Goal: Information Seeking & Learning: Learn about a topic

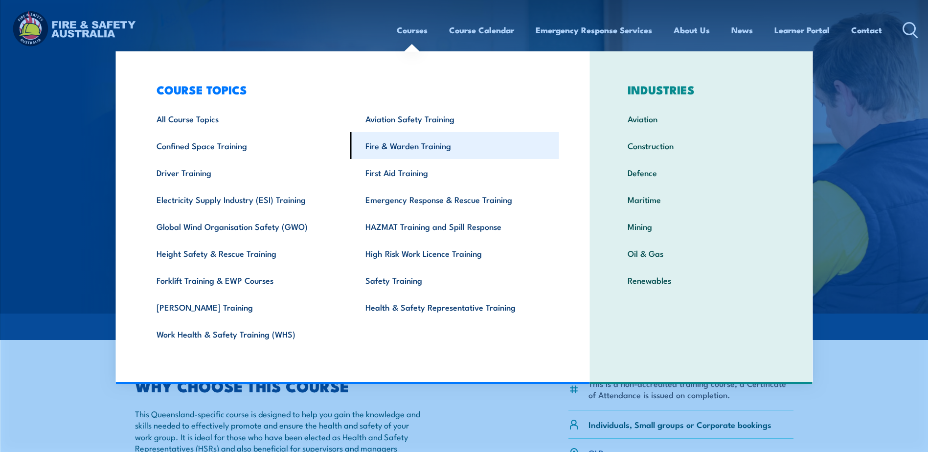
click at [412, 139] on link "Fire & Warden Training" at bounding box center [454, 145] width 209 height 27
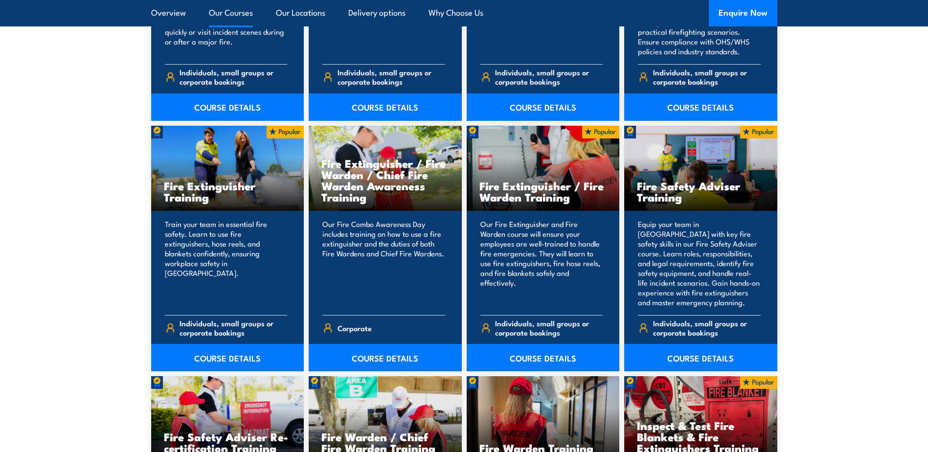
scroll to position [1027, 0]
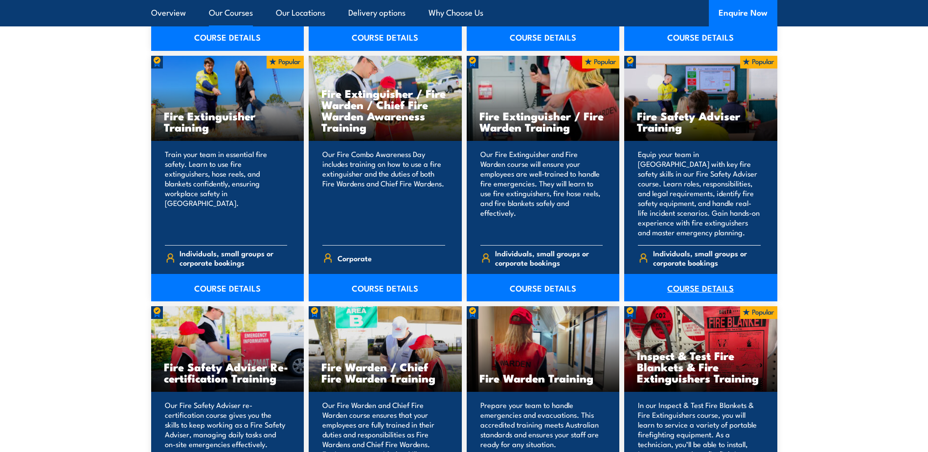
click at [693, 288] on link "COURSE DETAILS" at bounding box center [700, 287] width 153 height 27
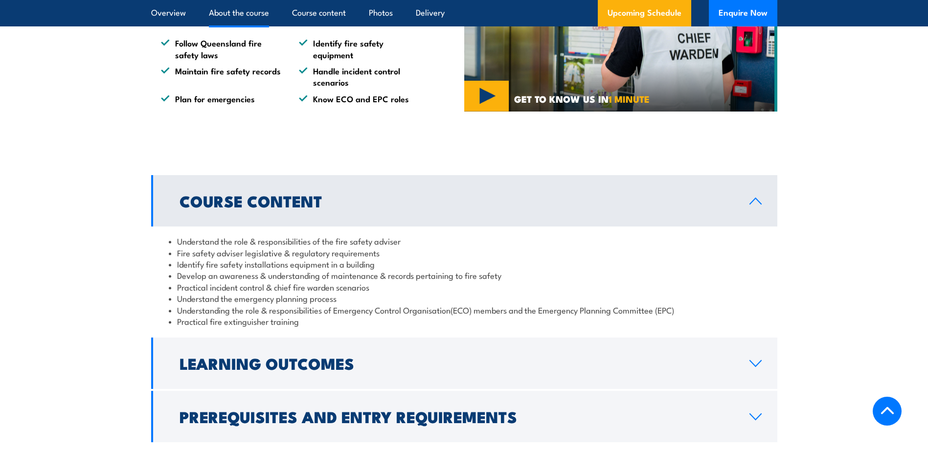
scroll to position [734, 0]
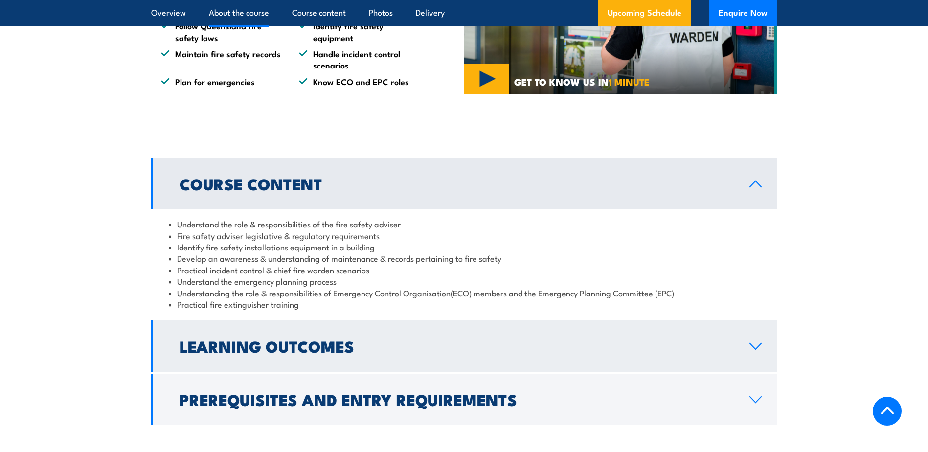
click at [757, 350] on icon at bounding box center [755, 346] width 13 height 8
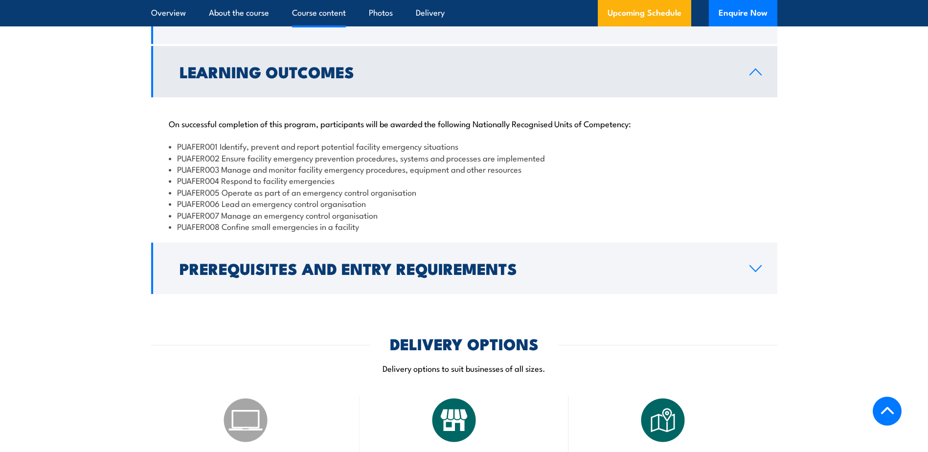
scroll to position [880, 0]
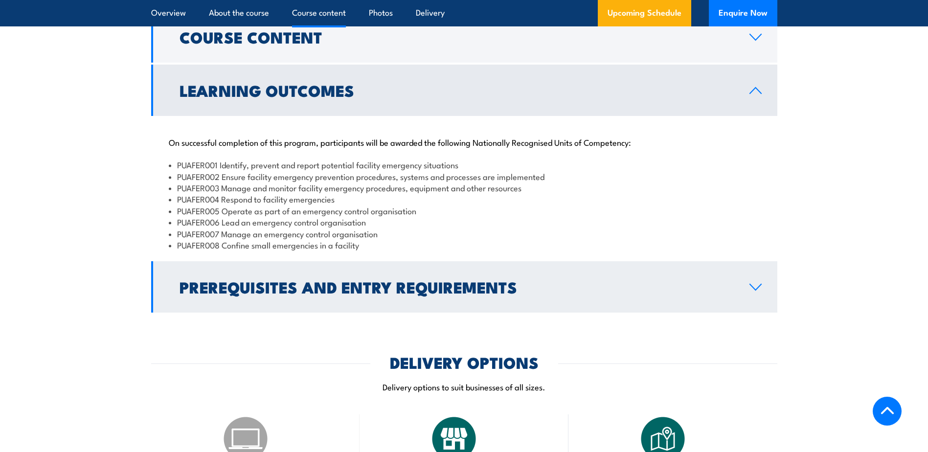
click at [758, 291] on icon at bounding box center [755, 287] width 13 height 8
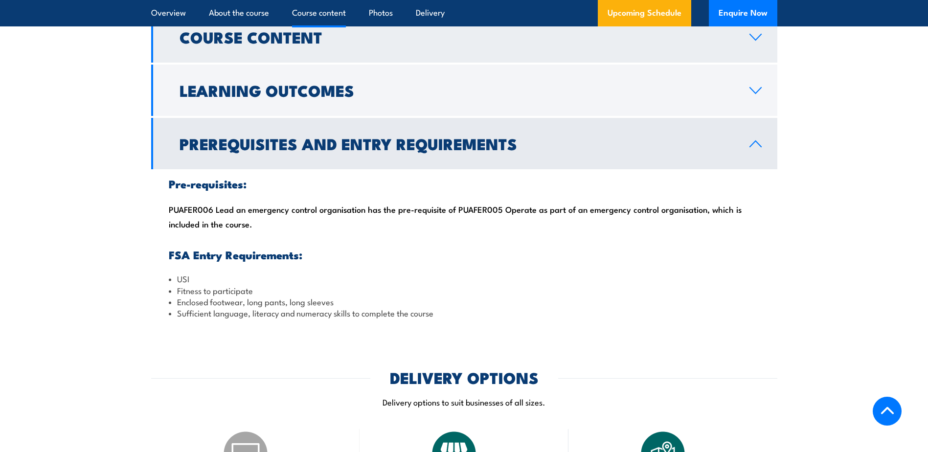
click at [285, 44] on h2 "Course Content" at bounding box center [457, 37] width 554 height 14
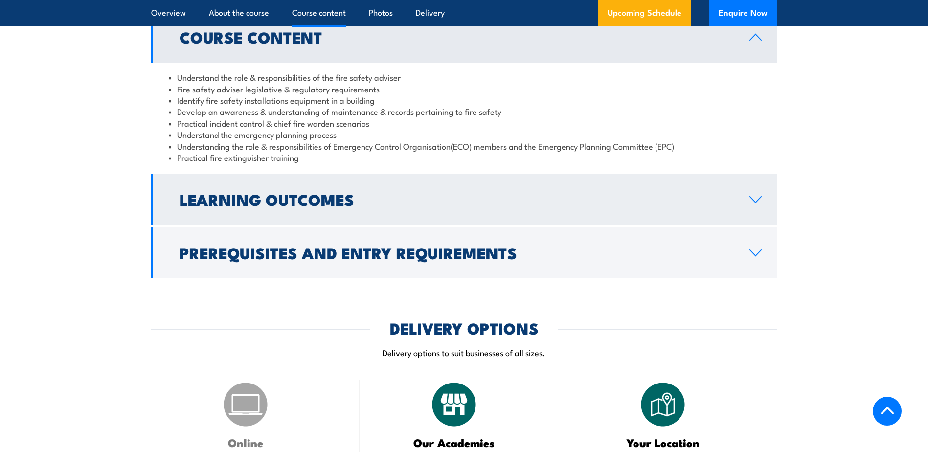
click at [294, 206] on h2 "Learning Outcomes" at bounding box center [457, 199] width 554 height 14
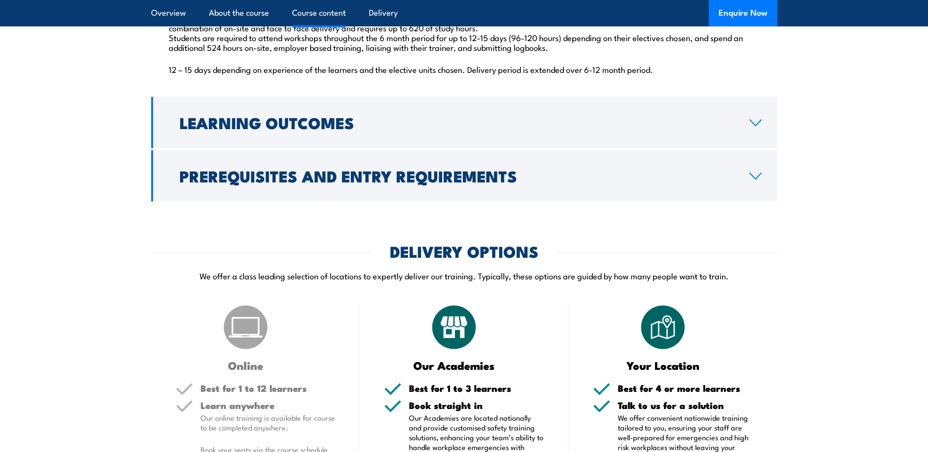
scroll to position [1027, 0]
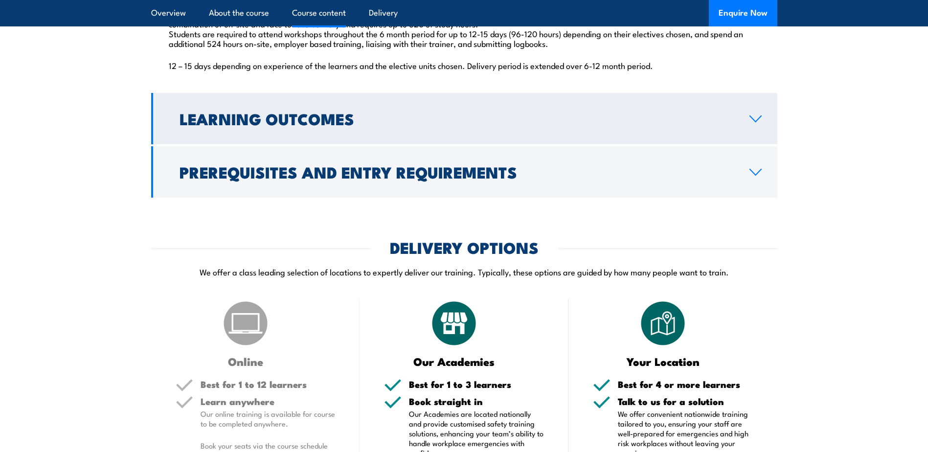
click at [758, 123] on icon at bounding box center [755, 119] width 13 height 8
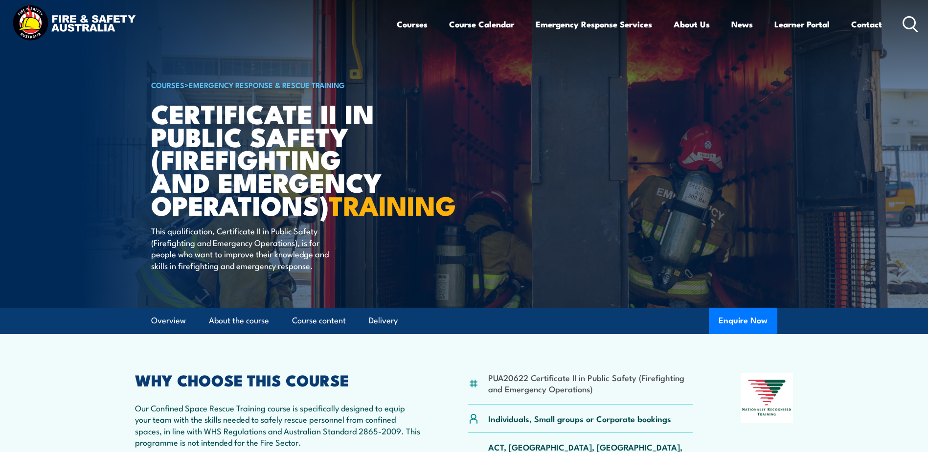
scroll to position [0, 0]
